Goal: Book appointment/travel/reservation

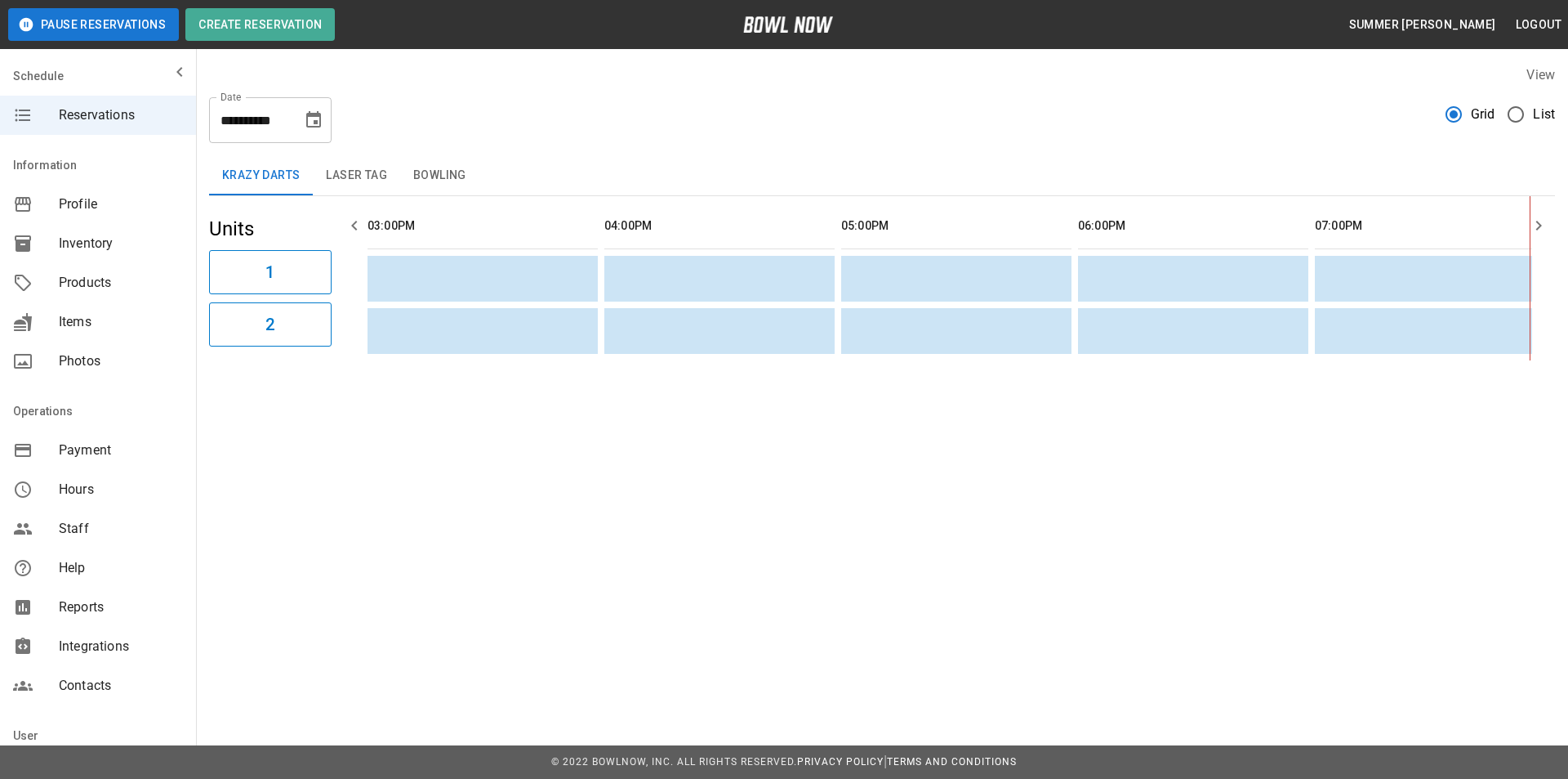
scroll to position [0, 947]
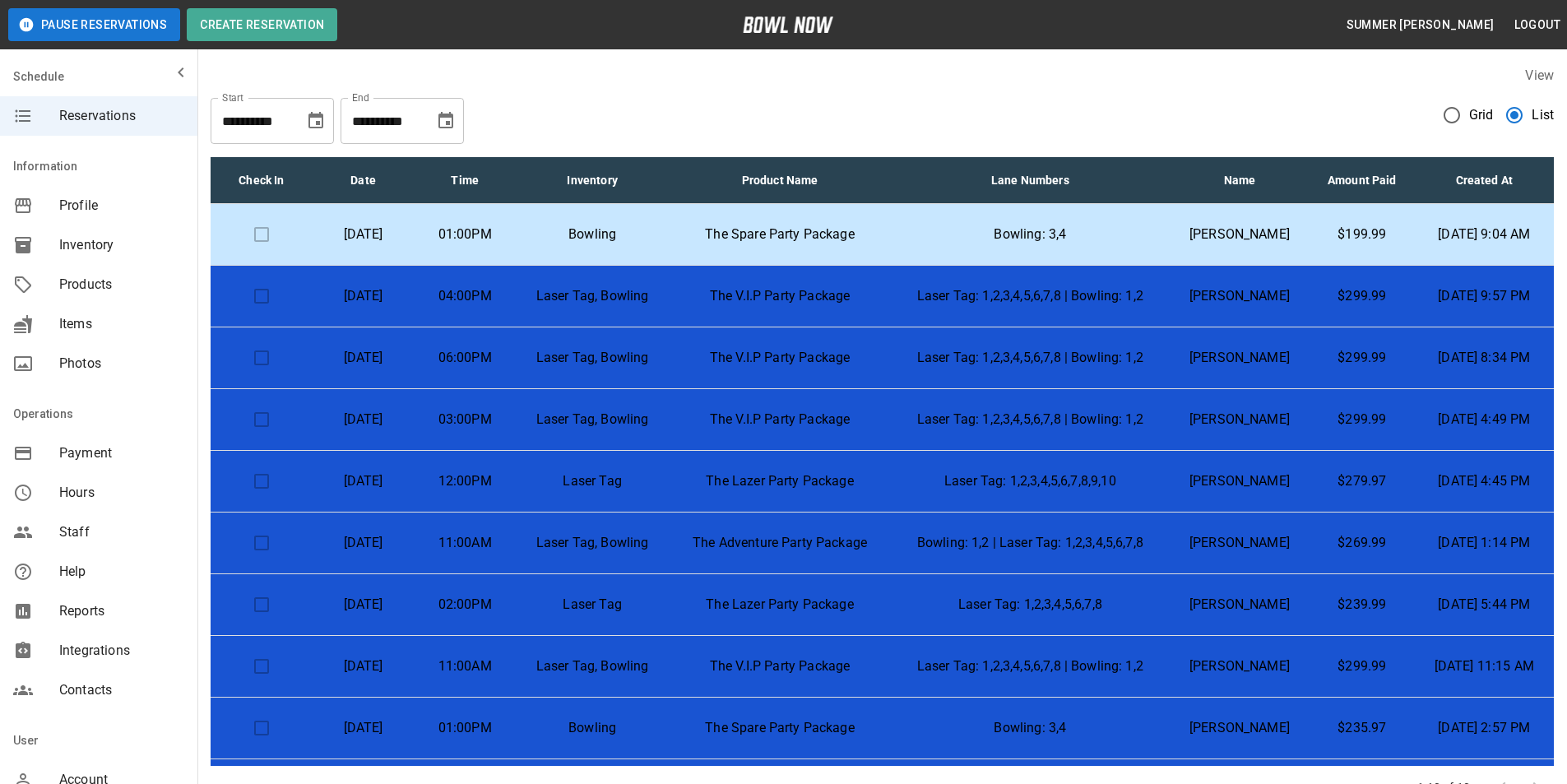
click at [784, 227] on p "The Spare Party Package" at bounding box center [780, 234] width 196 height 19
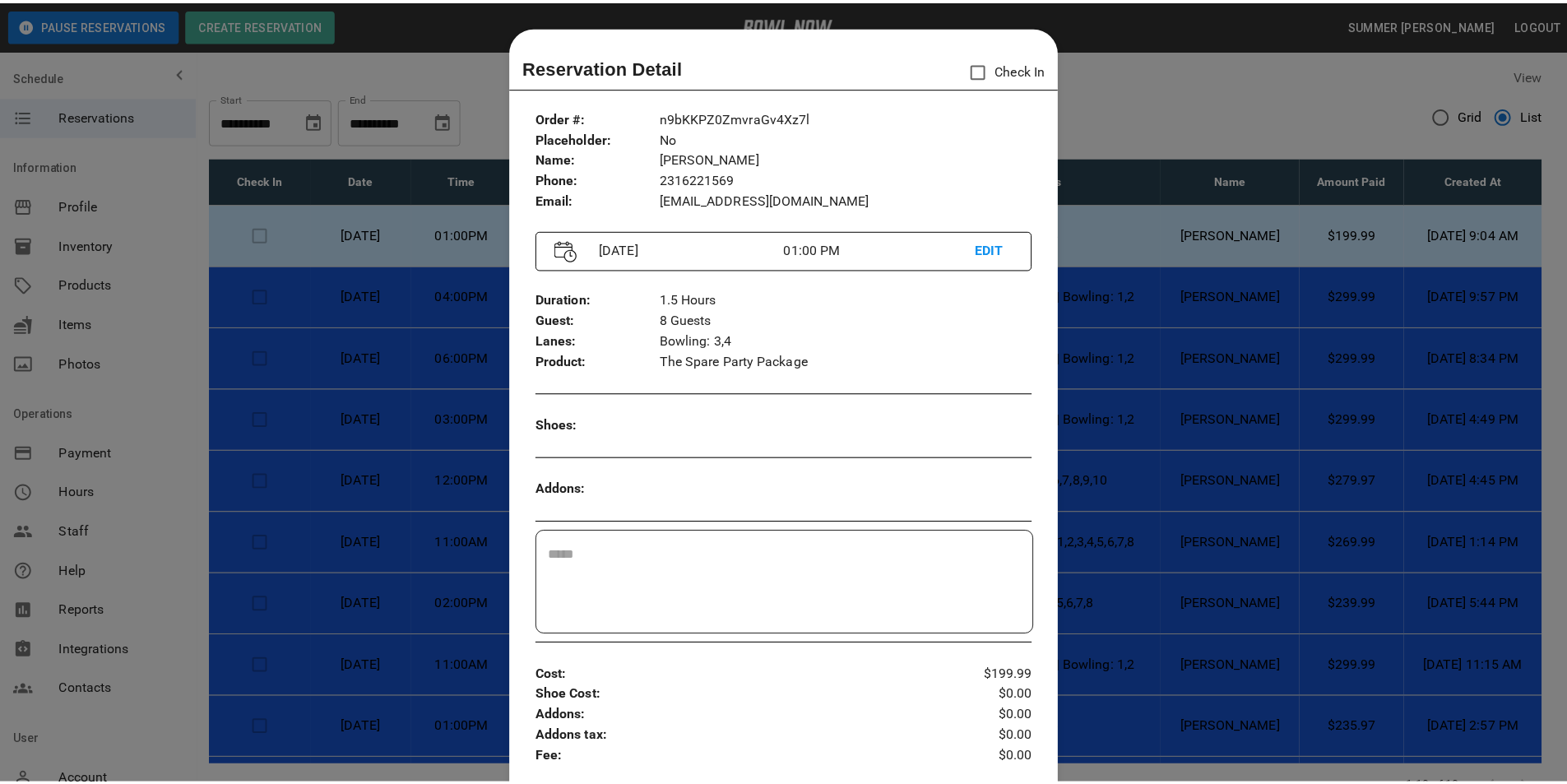
scroll to position [26, 0]
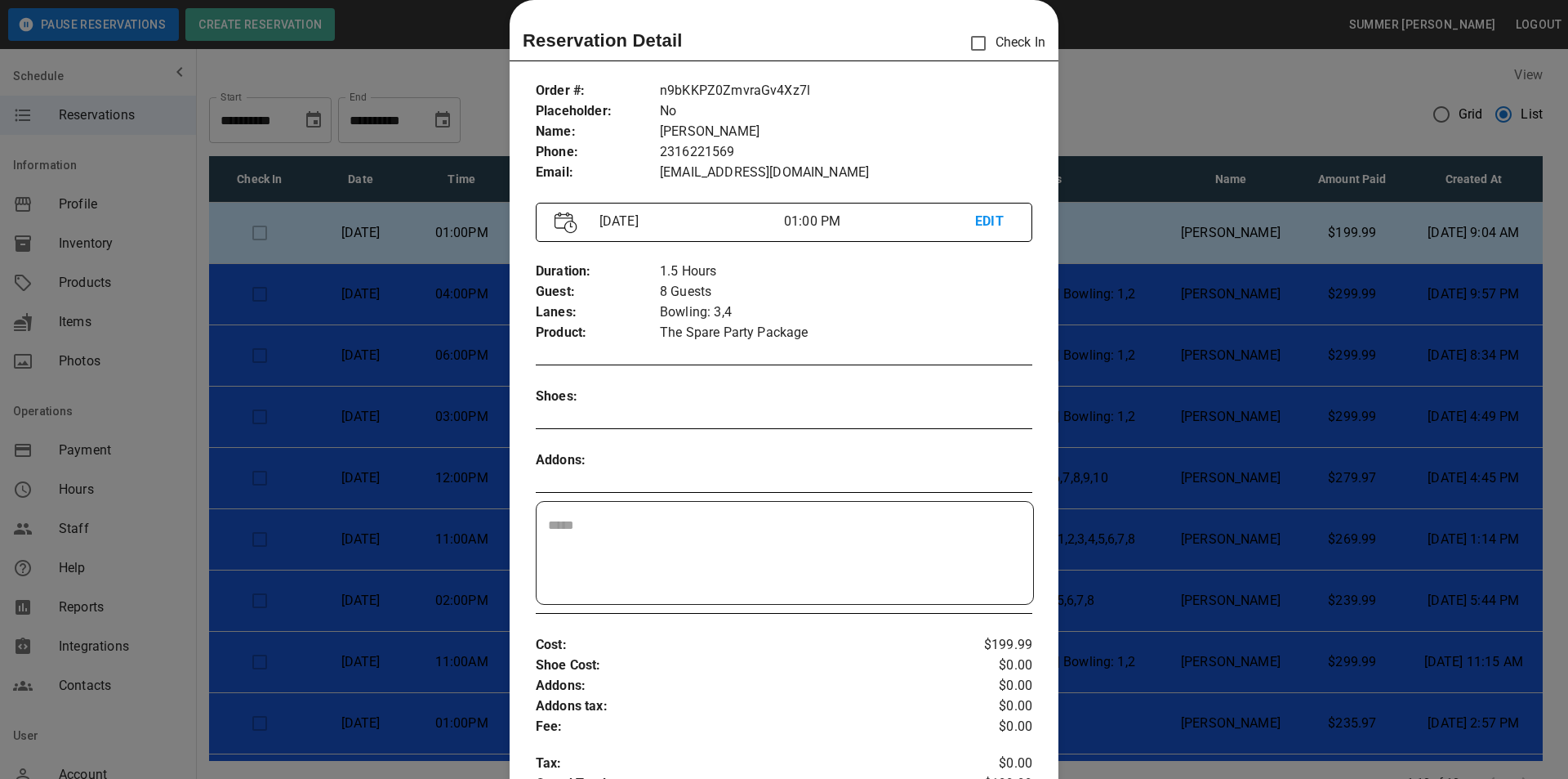
click at [1129, 55] on div at bounding box center [784, 389] width 1568 height 779
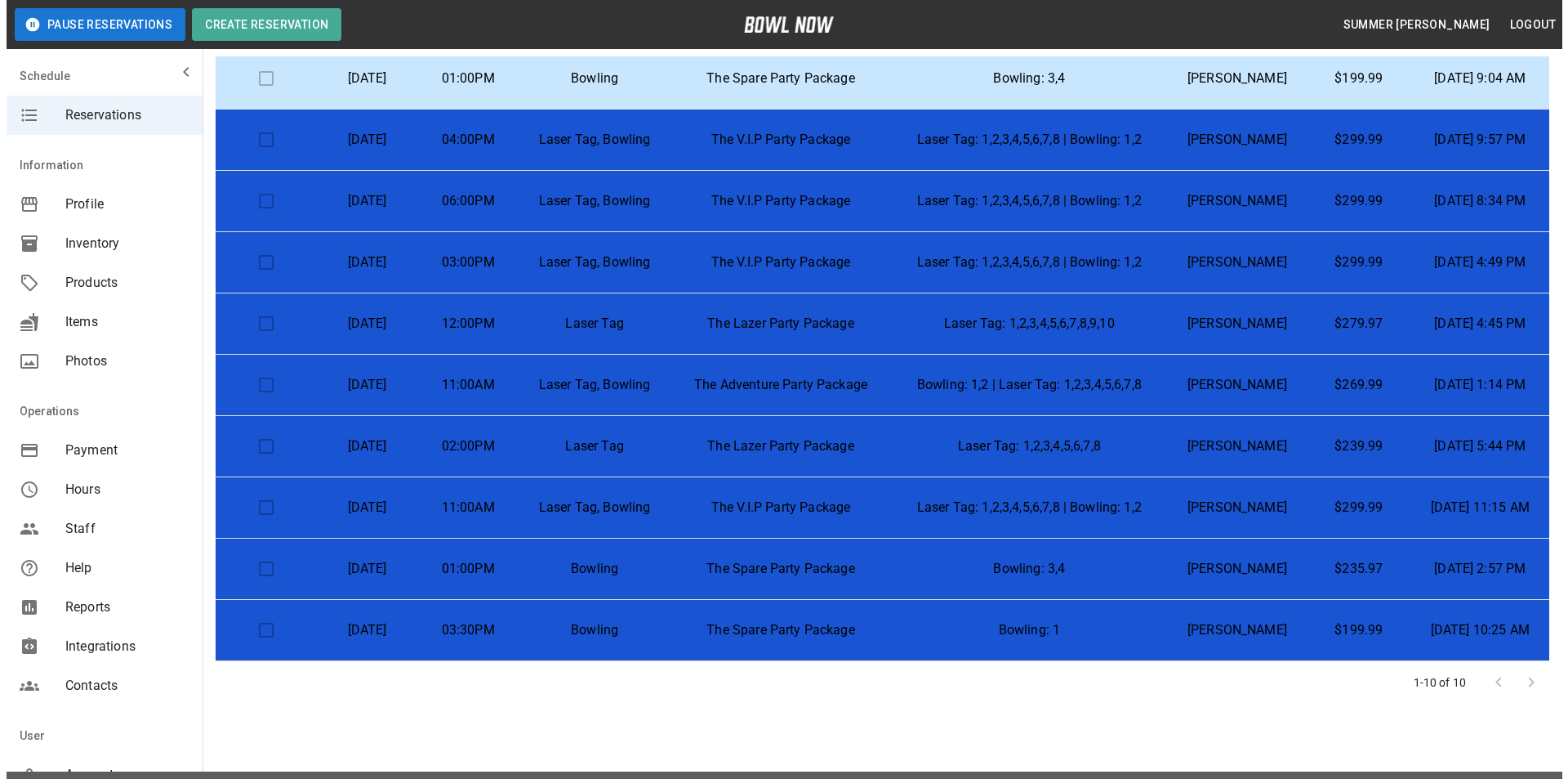
scroll to position [126, 0]
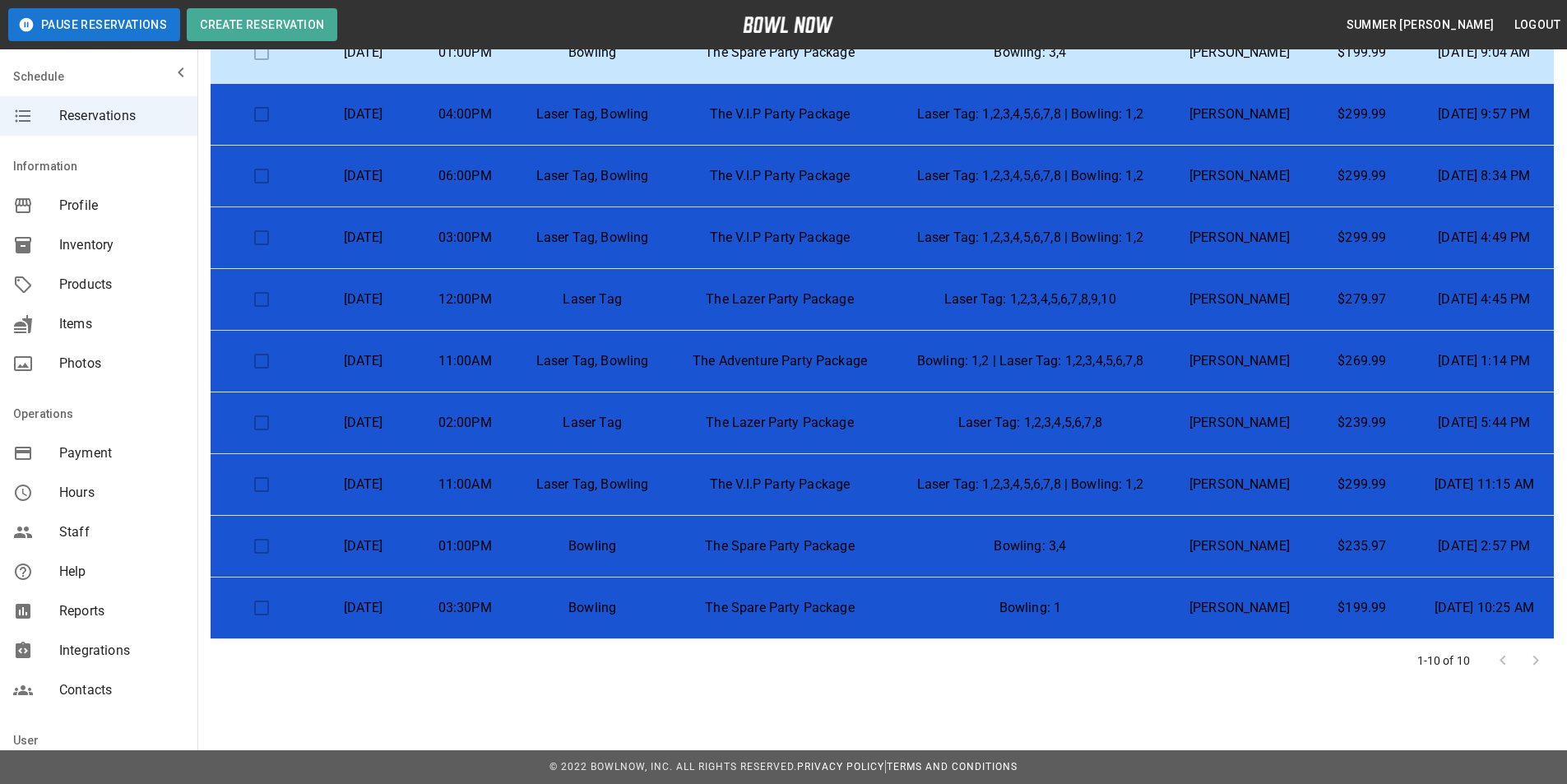
click at [260, 608] on td at bounding box center [261, 608] width 102 height 62
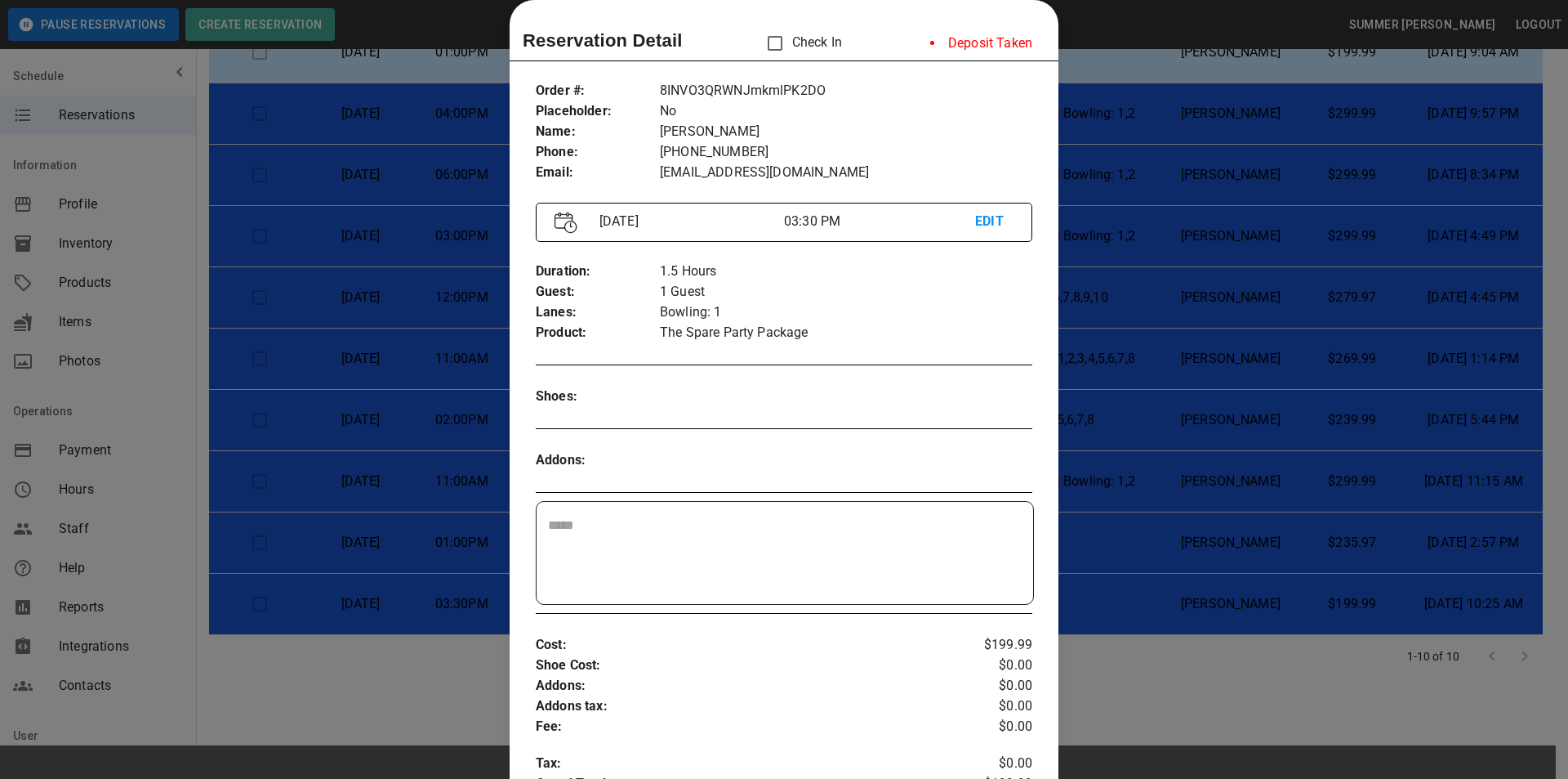
scroll to position [55, 0]
click at [1143, 470] on div at bounding box center [784, 389] width 1568 height 779
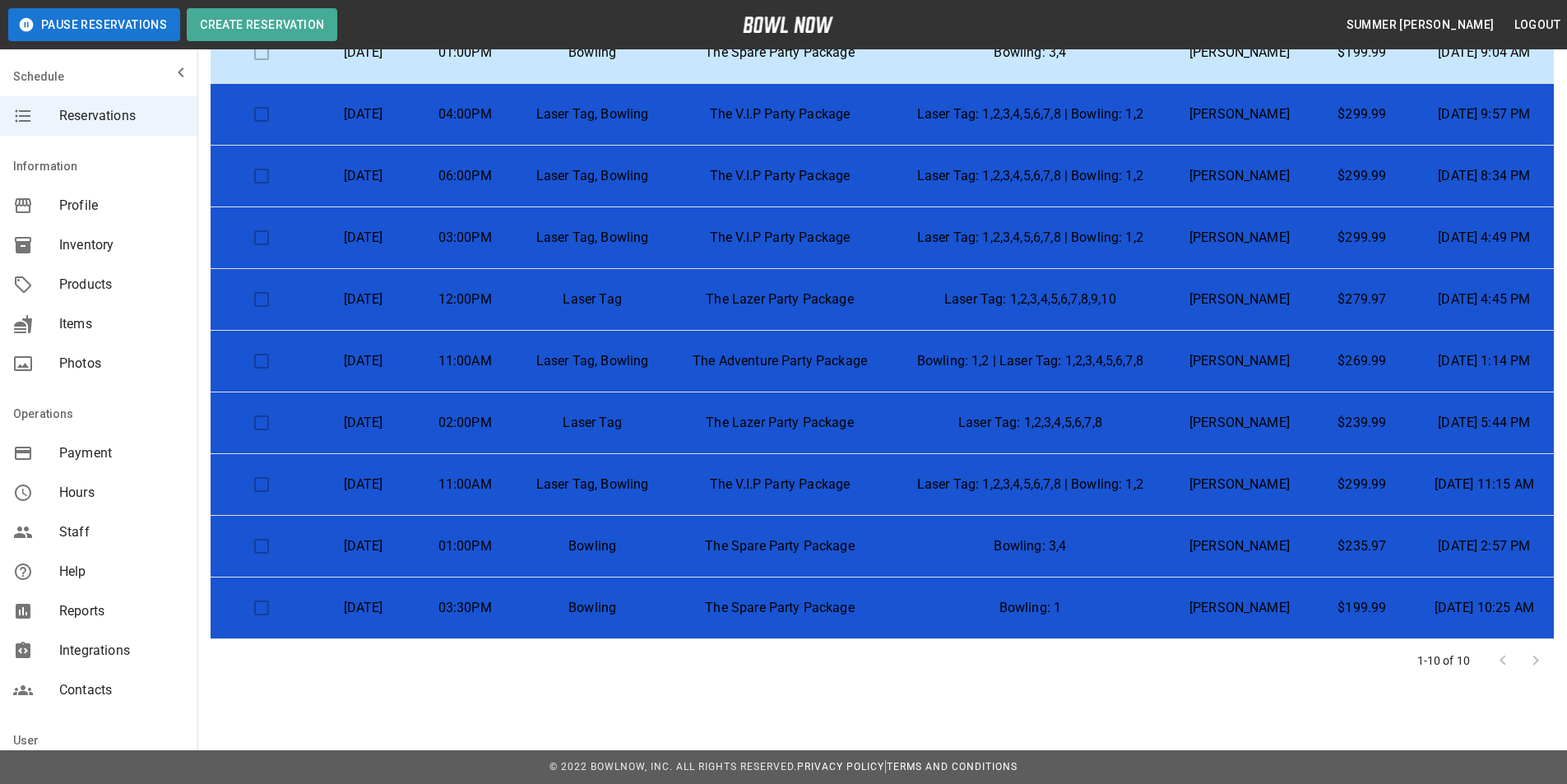
click at [394, 547] on p "[DATE]" at bounding box center [364, 546] width 75 height 19
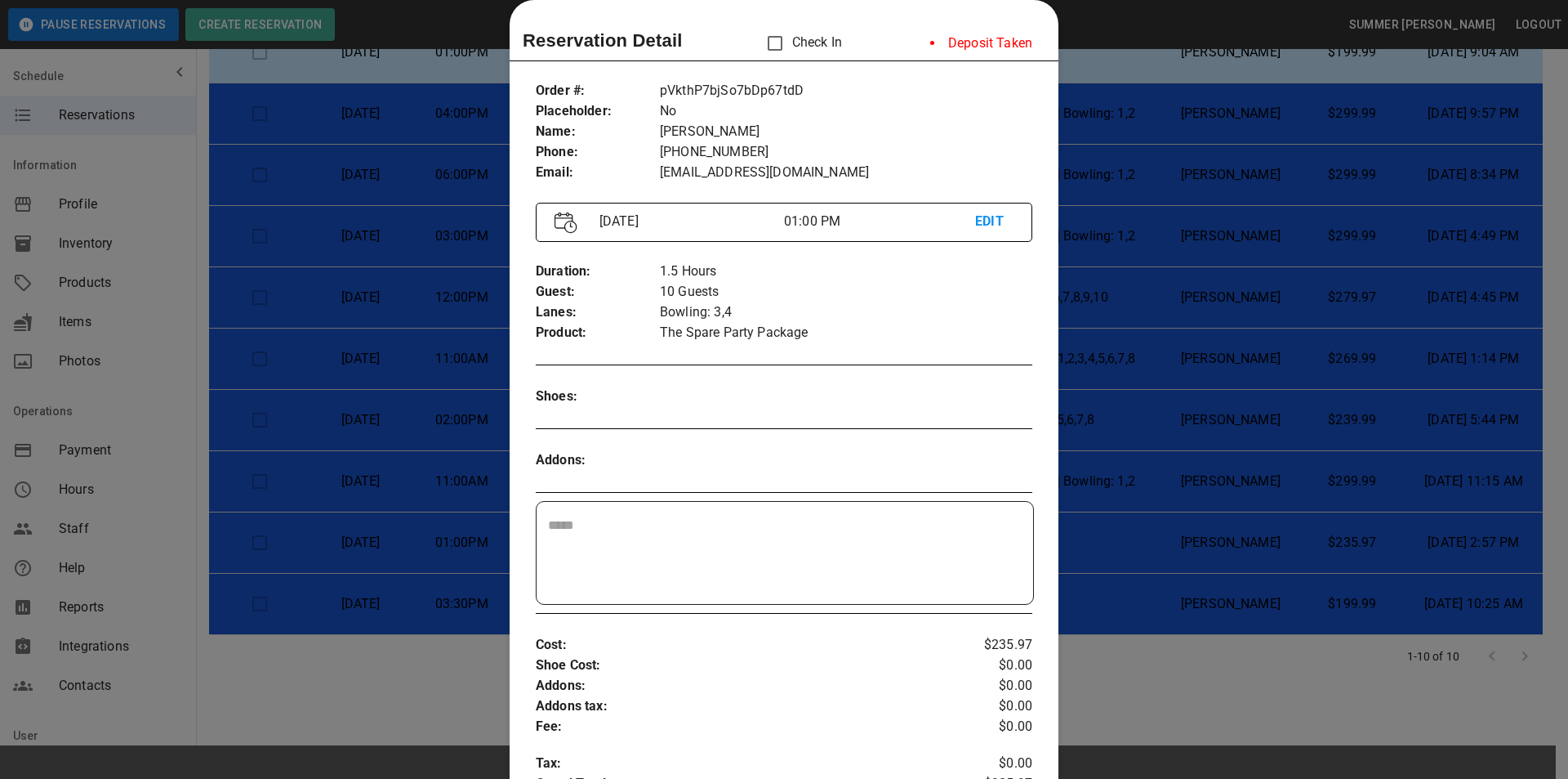
click at [1321, 576] on div at bounding box center [784, 389] width 1568 height 779
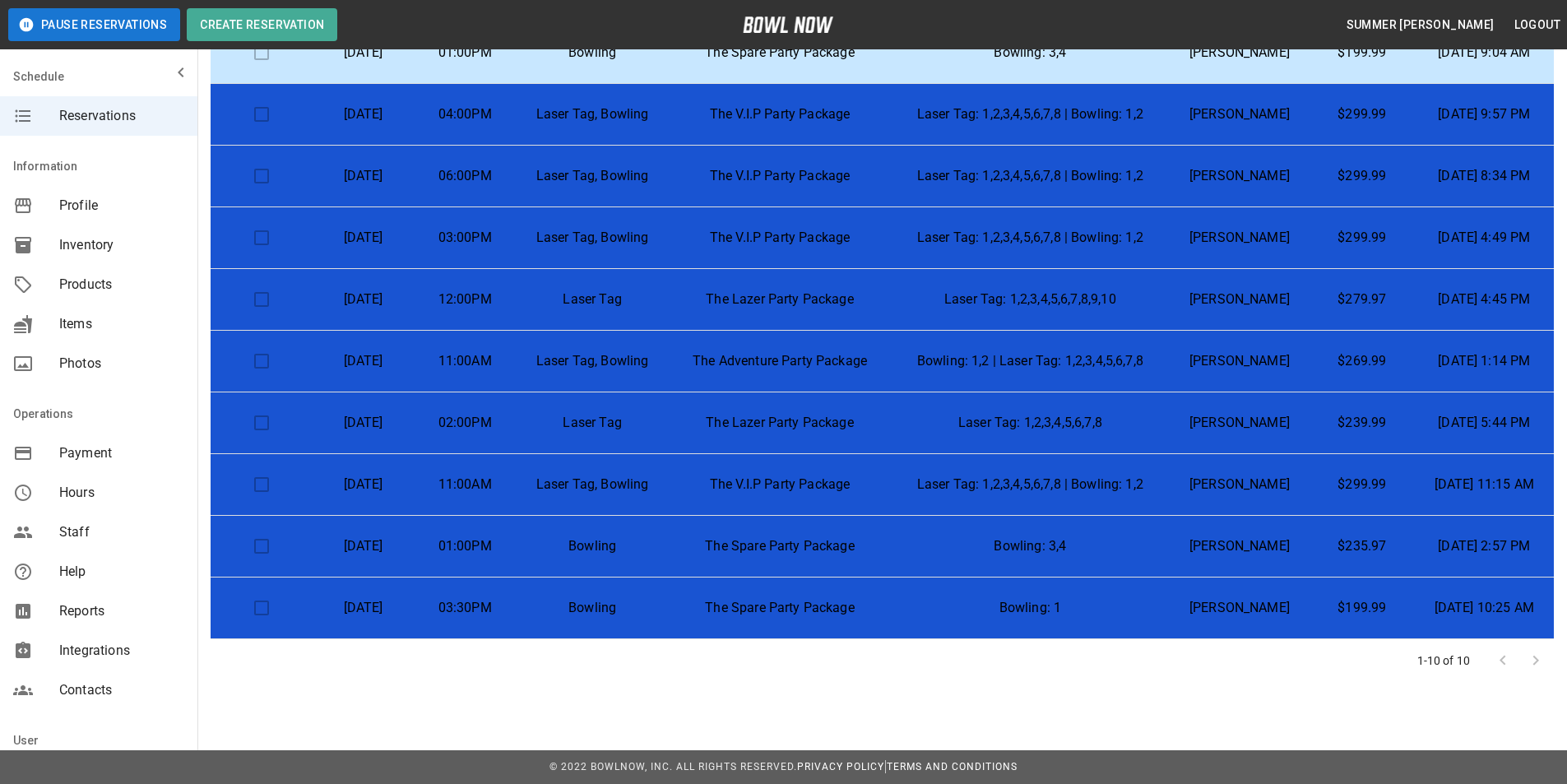
click at [401, 481] on p "[DATE]" at bounding box center [364, 484] width 75 height 19
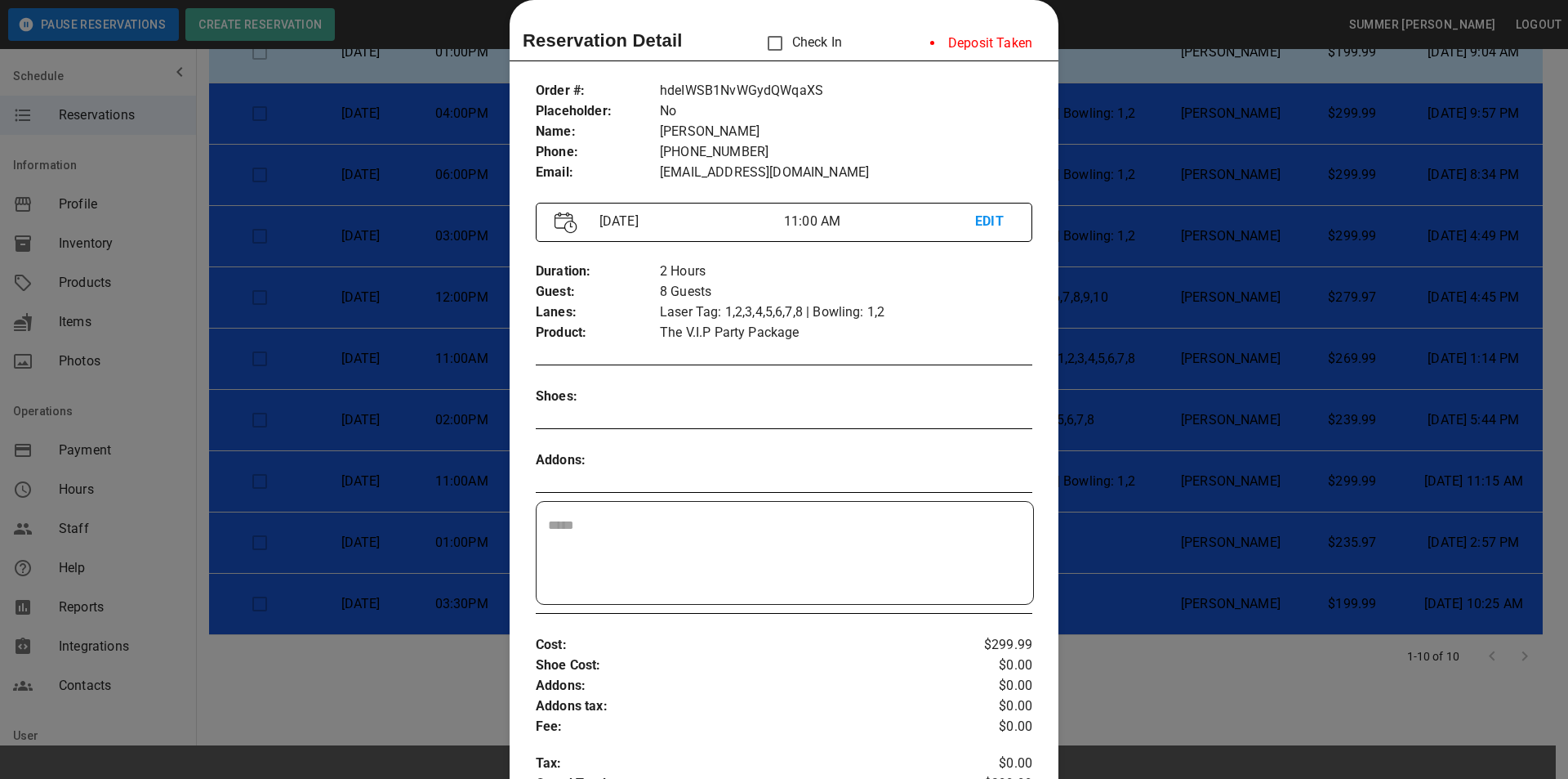
click at [1116, 262] on div at bounding box center [784, 389] width 1568 height 779
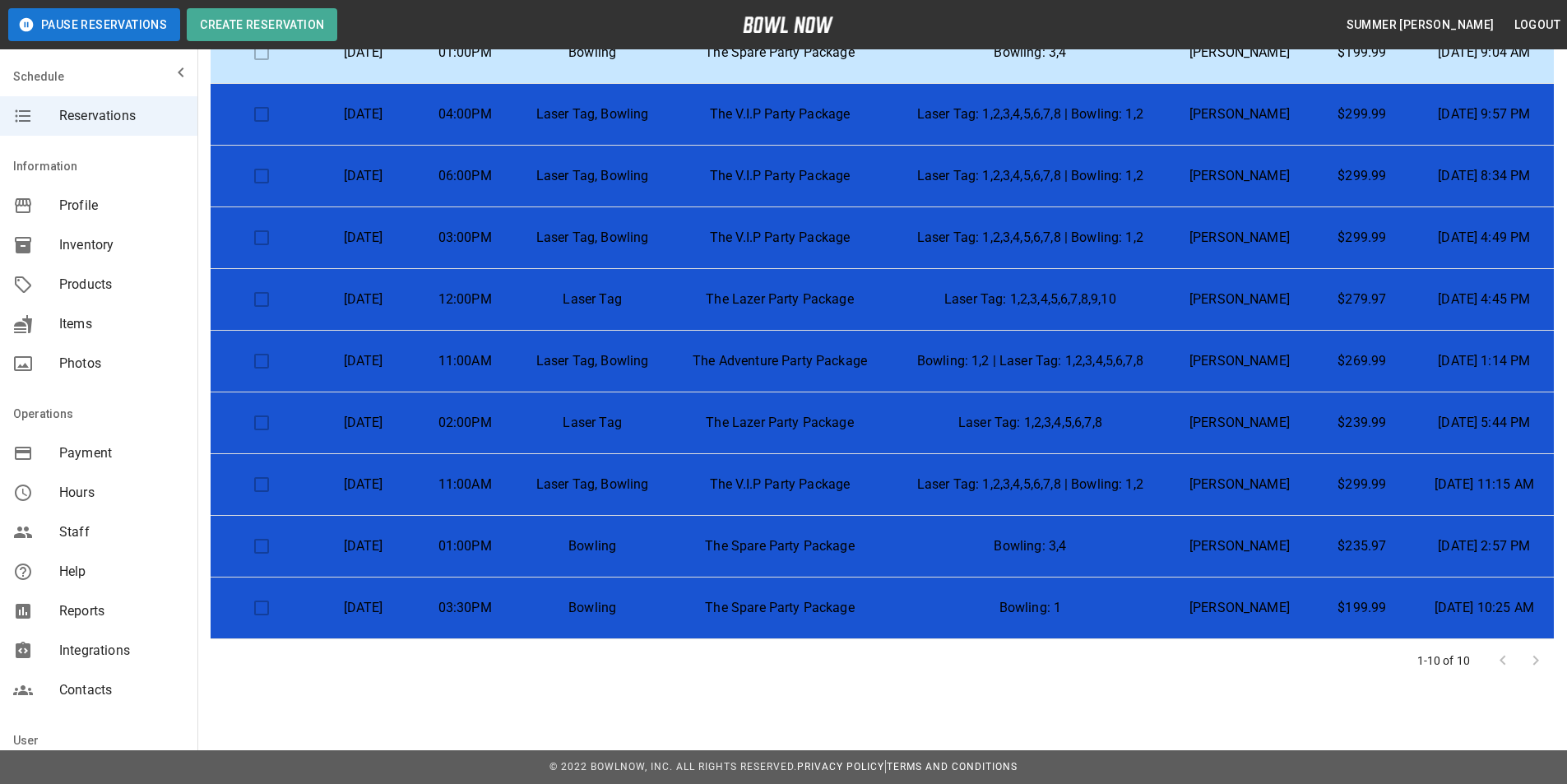
click at [516, 366] on td "11:00AM" at bounding box center [465, 362] width 102 height 62
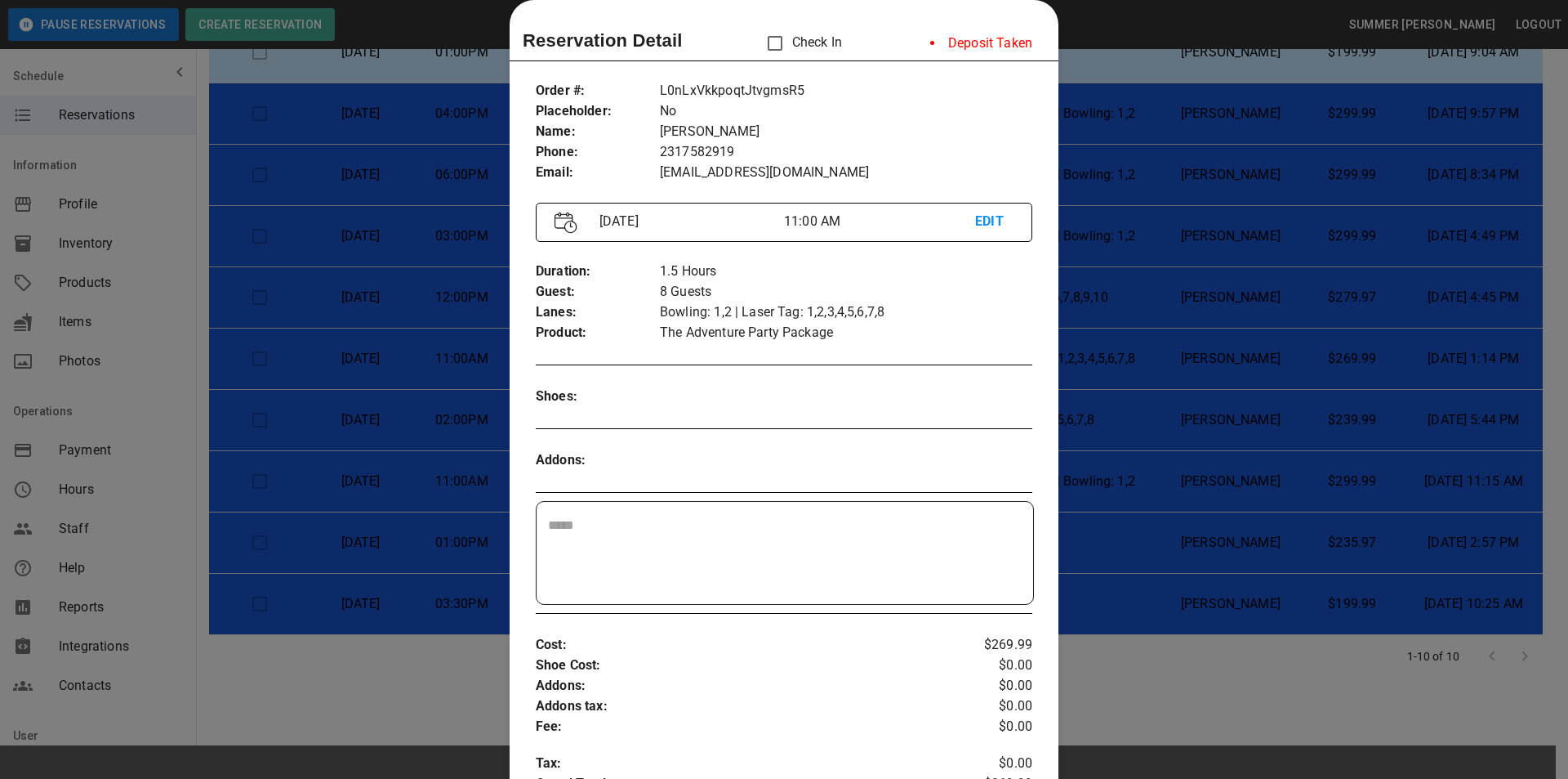
drag, startPoint x: 1152, startPoint y: 614, endPoint x: 1134, endPoint y: 594, distance: 26.9
click at [1150, 614] on div at bounding box center [784, 389] width 1568 height 779
